Goal: Find specific page/section: Find specific page/section

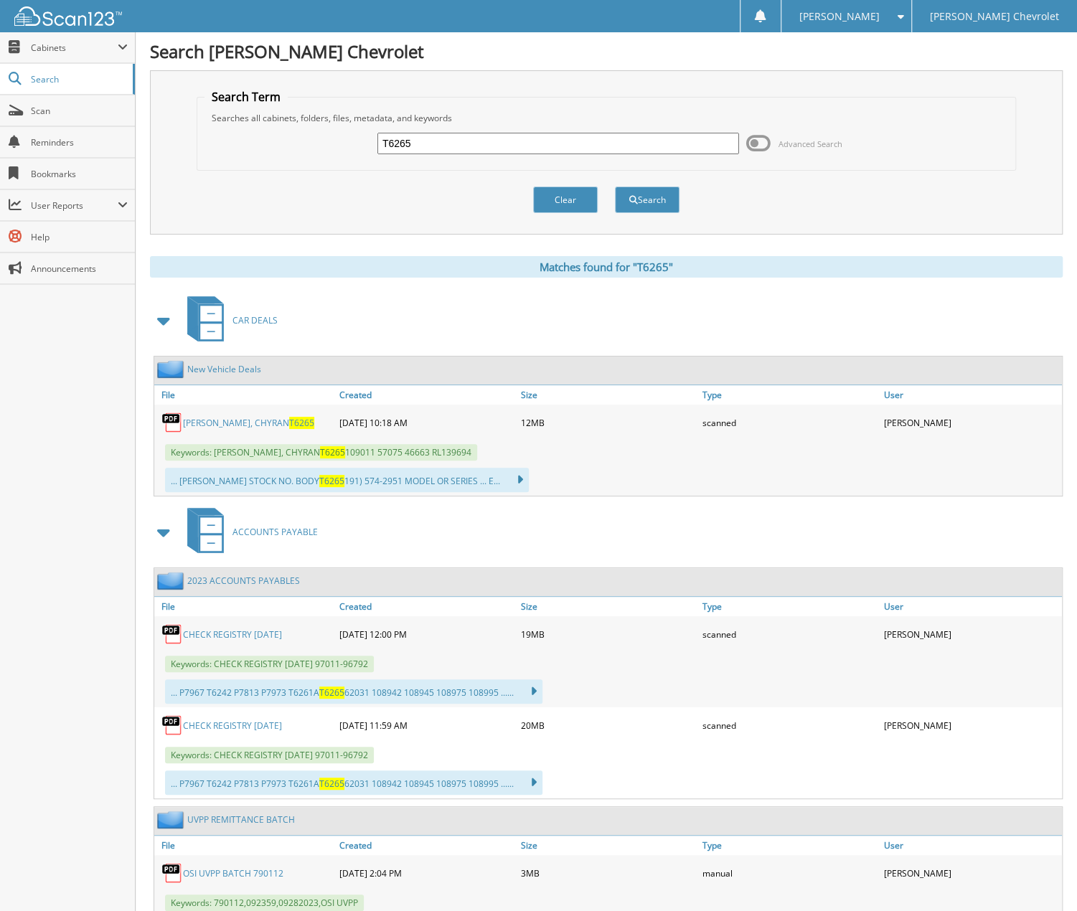
drag, startPoint x: 449, startPoint y: 147, endPoint x: 270, endPoint y: 147, distance: 179.4
click at [271, 147] on div "T6265 Advanced Search" at bounding box center [607, 143] width 805 height 39
type input "A"
type input "[PERSON_NAME]"
click at [615, 187] on button "Search" at bounding box center [647, 200] width 65 height 27
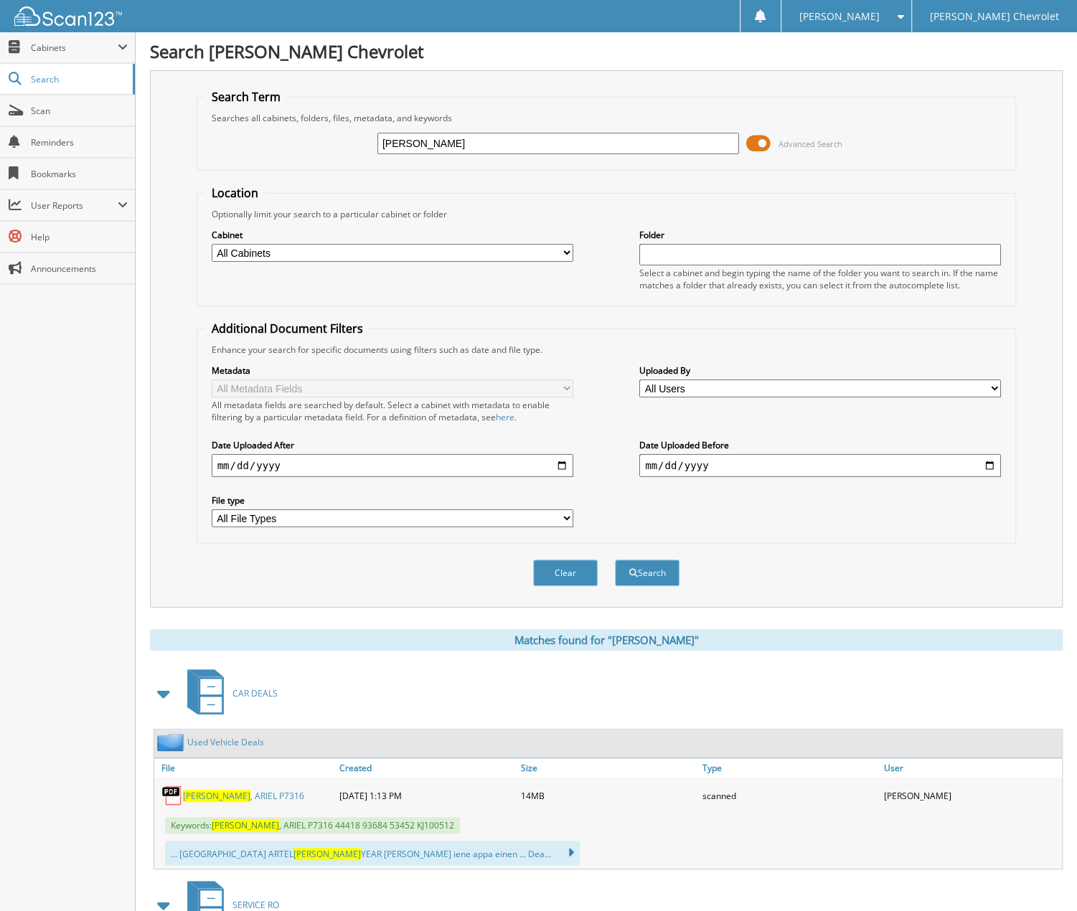
click at [760, 145] on span at bounding box center [758, 144] width 24 height 22
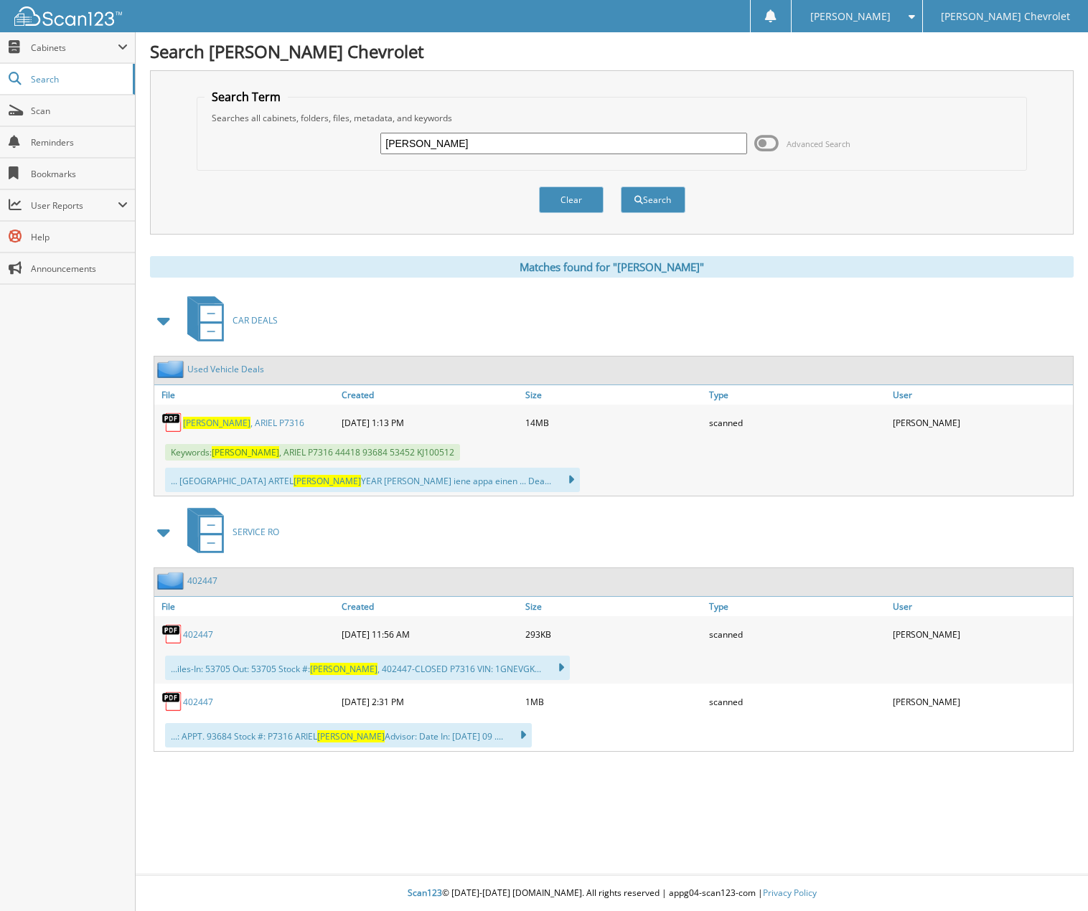
click at [267, 417] on link "VINCENT-DOE , ARIEL P7316" at bounding box center [243, 423] width 121 height 12
